Goal: Browse casually

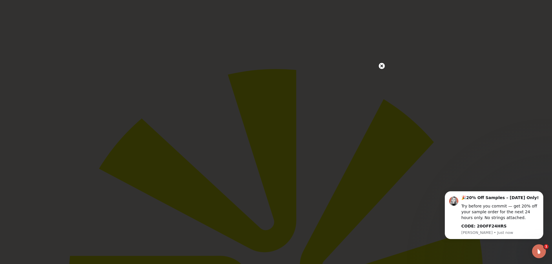
click at [379, 66] on circle at bounding box center [382, 66] width 6 height 6
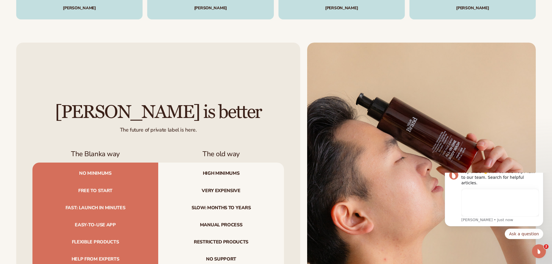
scroll to position [2639, 0]
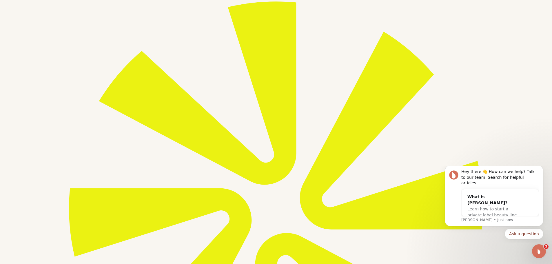
scroll to position [0, 0]
